Goal: Navigation & Orientation: Find specific page/section

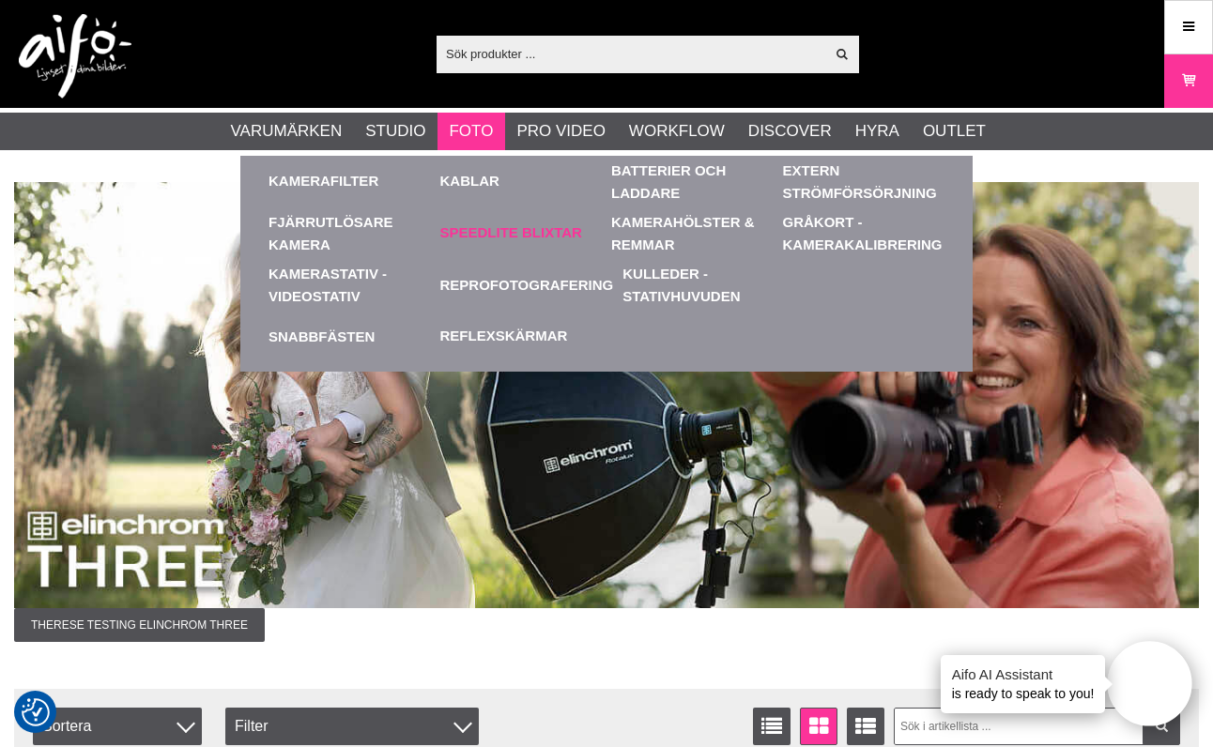
click at [499, 234] on link "Speedlite Blixtar" at bounding box center [511, 234] width 142 height 22
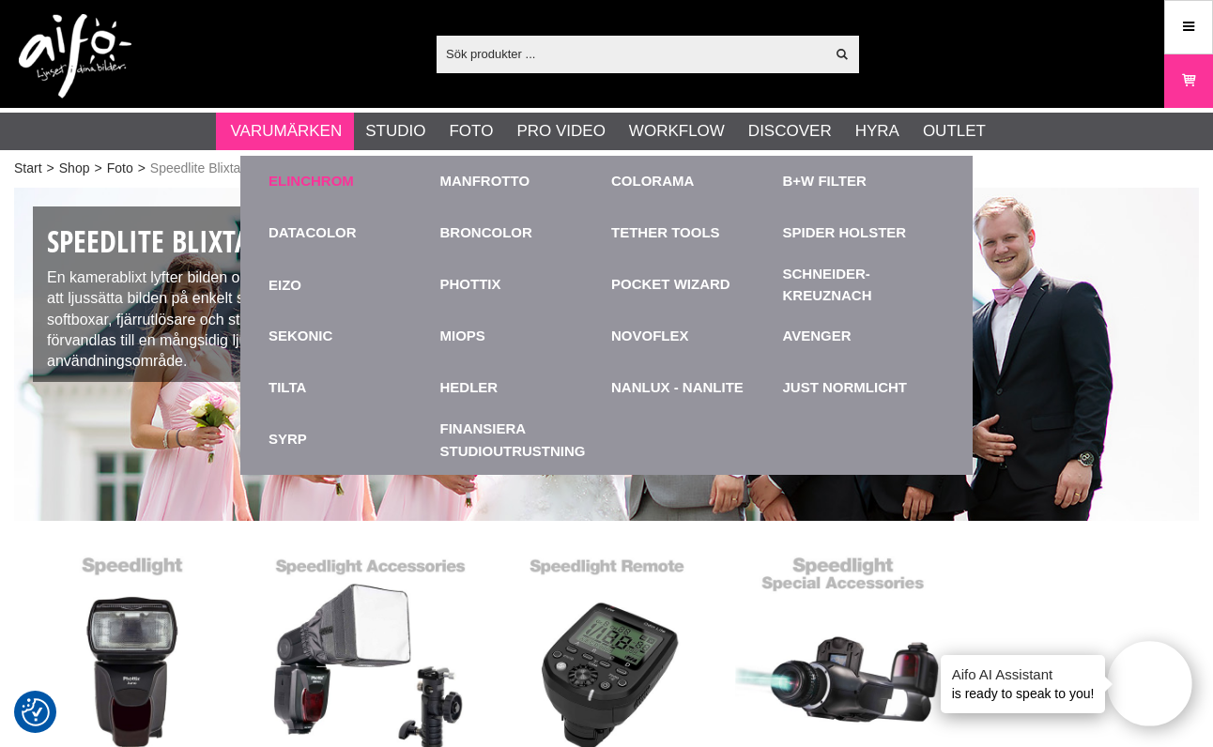
click at [300, 180] on link "Elinchrom" at bounding box center [311, 182] width 85 height 22
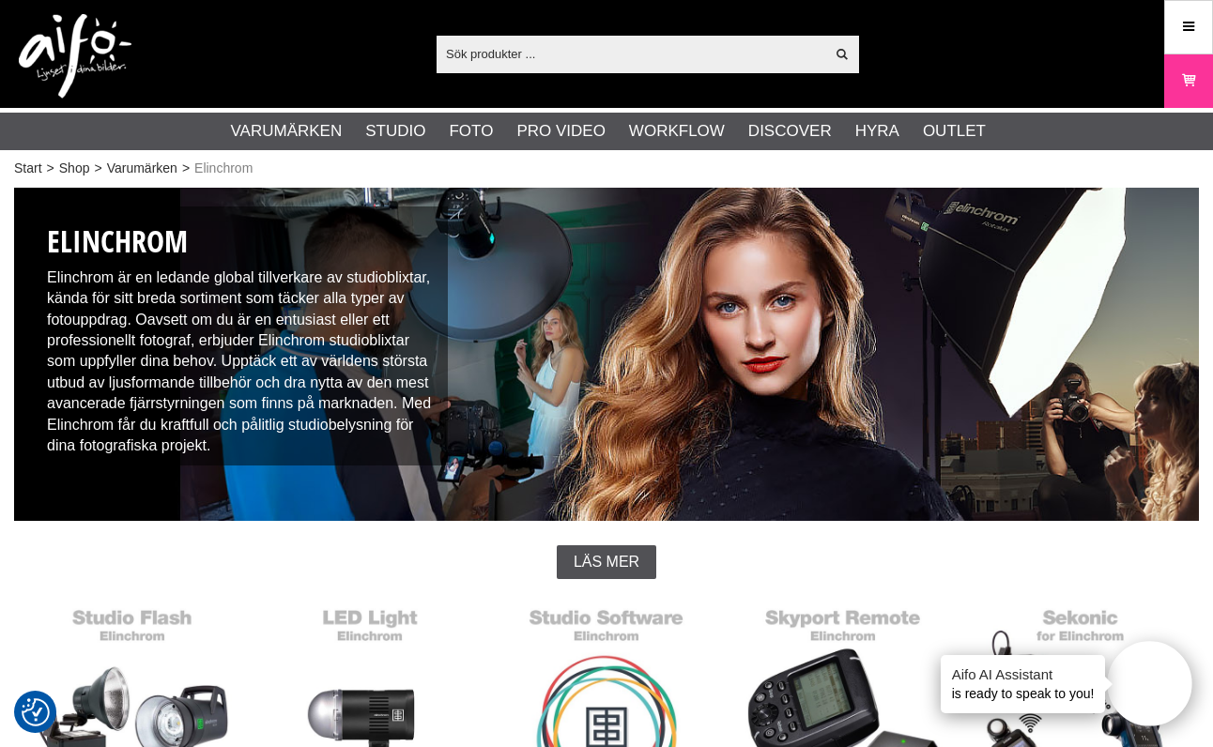
click at [91, 34] on img at bounding box center [75, 56] width 113 height 84
